Goal: Transaction & Acquisition: Purchase product/service

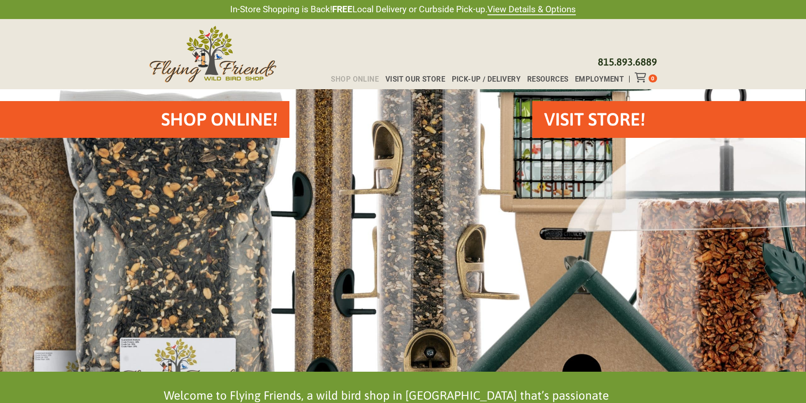
click at [354, 76] on span "Shop Online" at bounding box center [355, 79] width 48 height 7
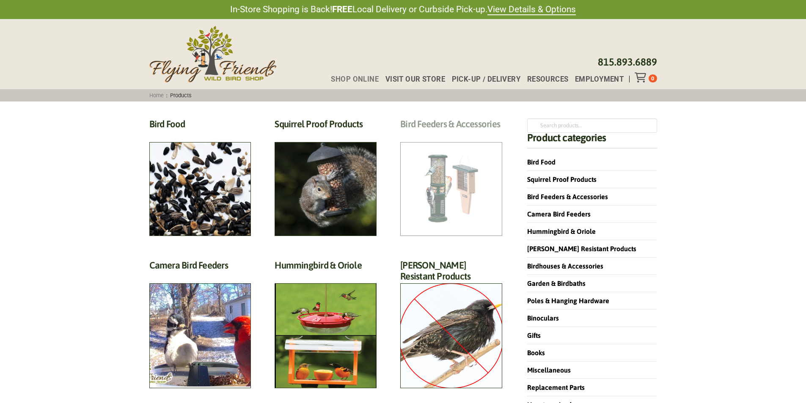
click at [462, 134] on h2 "Bird Feeders & Accessories (172)" at bounding box center [451, 126] width 102 height 16
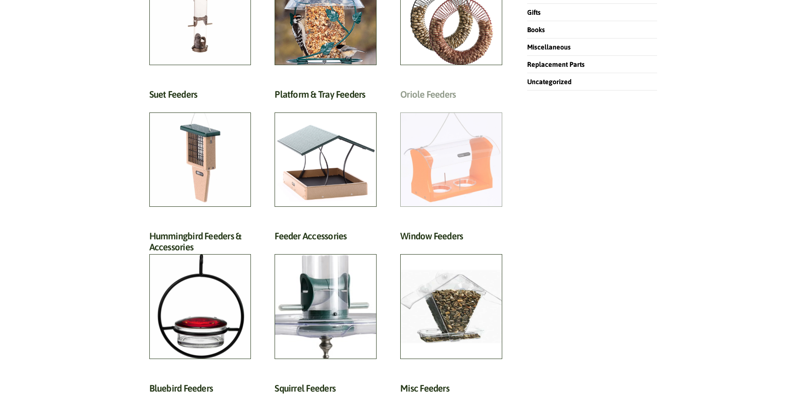
scroll to position [338, 0]
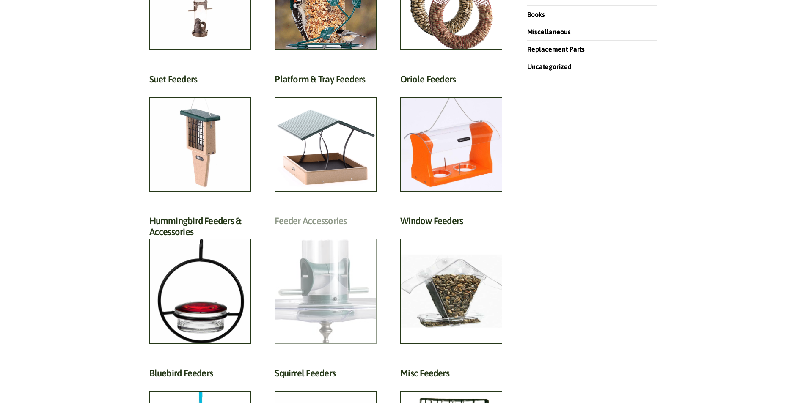
click at [345, 231] on h2 "Feeder Accessories (19)" at bounding box center [325, 223] width 102 height 16
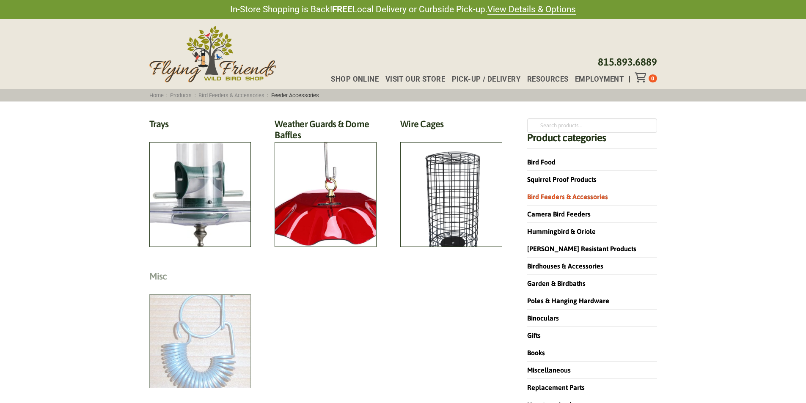
click at [211, 286] on h2 "Misc (1)" at bounding box center [200, 279] width 102 height 16
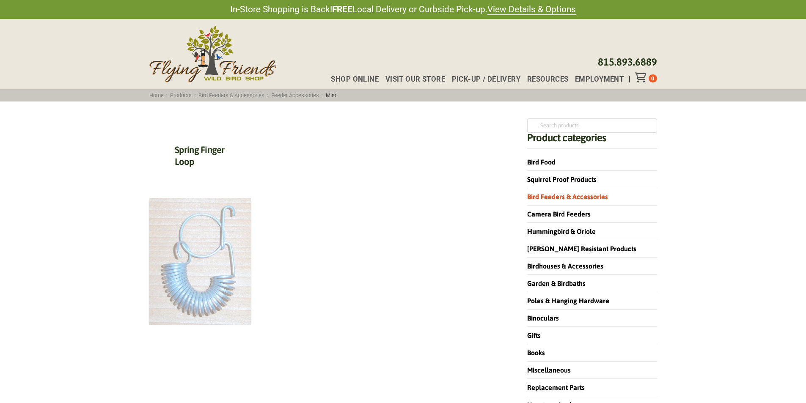
click at [228, 284] on img at bounding box center [200, 261] width 102 height 127
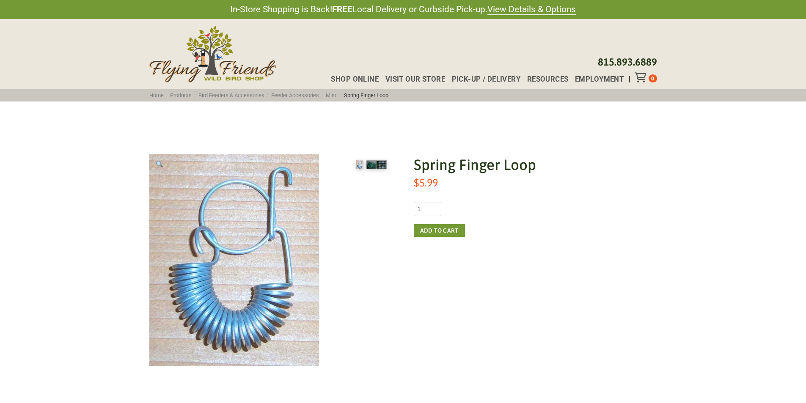
drag, startPoint x: 478, startPoint y: 274, endPoint x: 499, endPoint y: 266, distance: 22.3
click at [499, 266] on div "Spring Finger Loop $ 5.99 Spring Finger Loop quantity 1 Add to cart" at bounding box center [535, 259] width 243 height 211
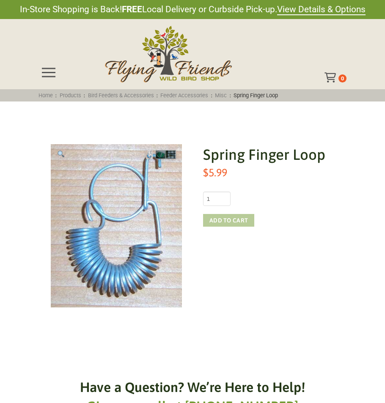
click at [249, 226] on button "Add to cart" at bounding box center [228, 220] width 51 height 13
click at [336, 76] on div "Toggle Off Canvas Content" at bounding box center [331, 77] width 14 height 10
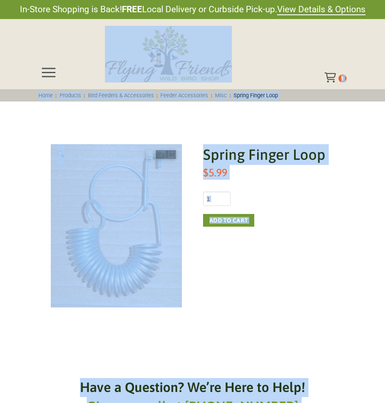
click at [336, 76] on div "In-Store Shopping is Back! FREE Local Delivery or Curbside Pick-up. View Detail…" at bounding box center [192, 361] width 385 height 723
click at [332, 74] on icon "Toggle Off Canvas Content" at bounding box center [329, 77] width 11 height 10
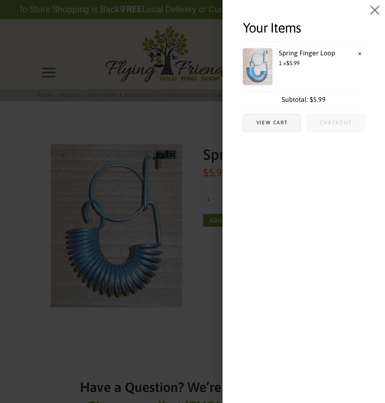
click at [337, 118] on span "Checkout" at bounding box center [335, 122] width 57 height 17
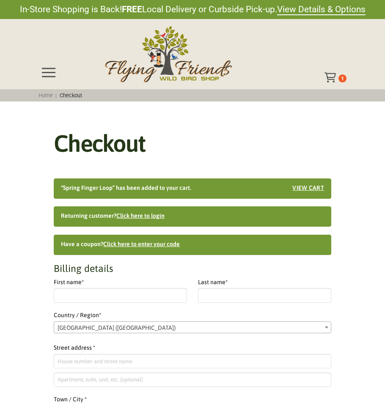
select select "IL"
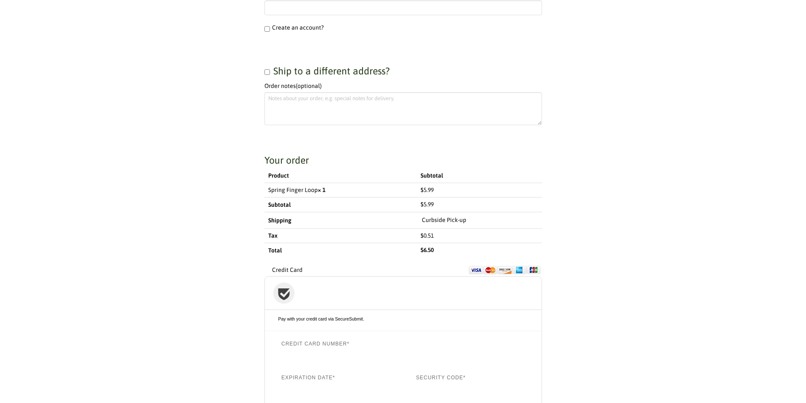
scroll to position [508, 0]
